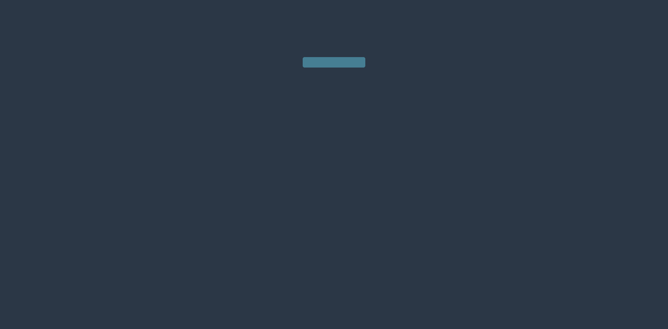
click at [326, 62] on link at bounding box center [334, 62] width 63 height 10
